Goal: Transaction & Acquisition: Subscribe to service/newsletter

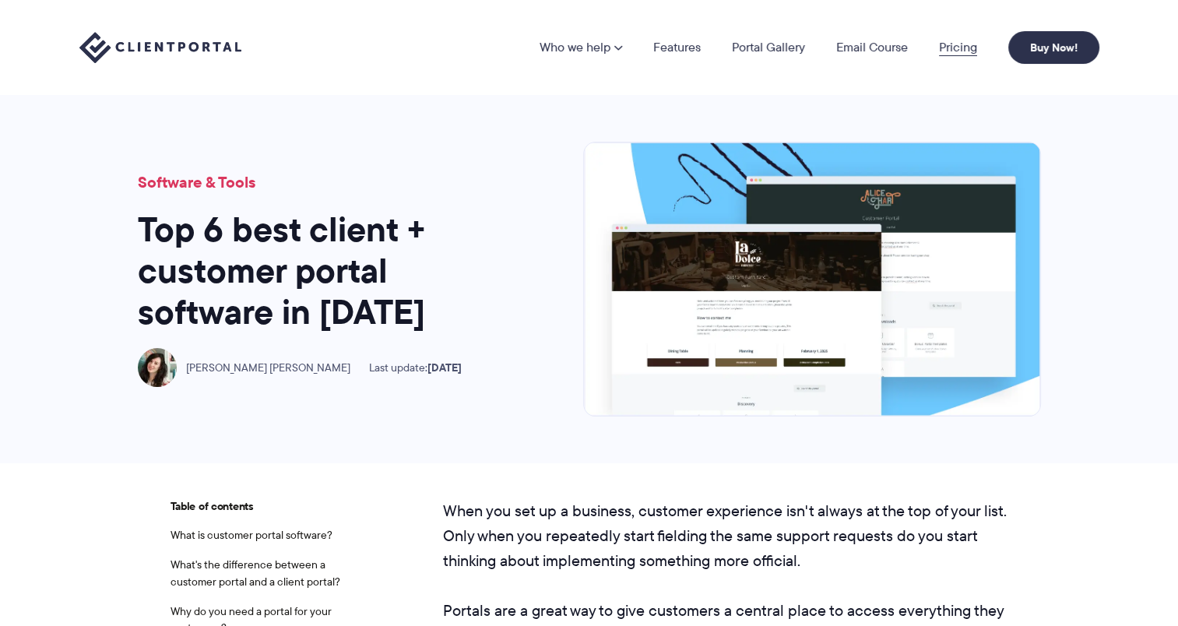
click at [956, 47] on link "Pricing" at bounding box center [958, 47] width 38 height 12
